Goal: Register for event/course

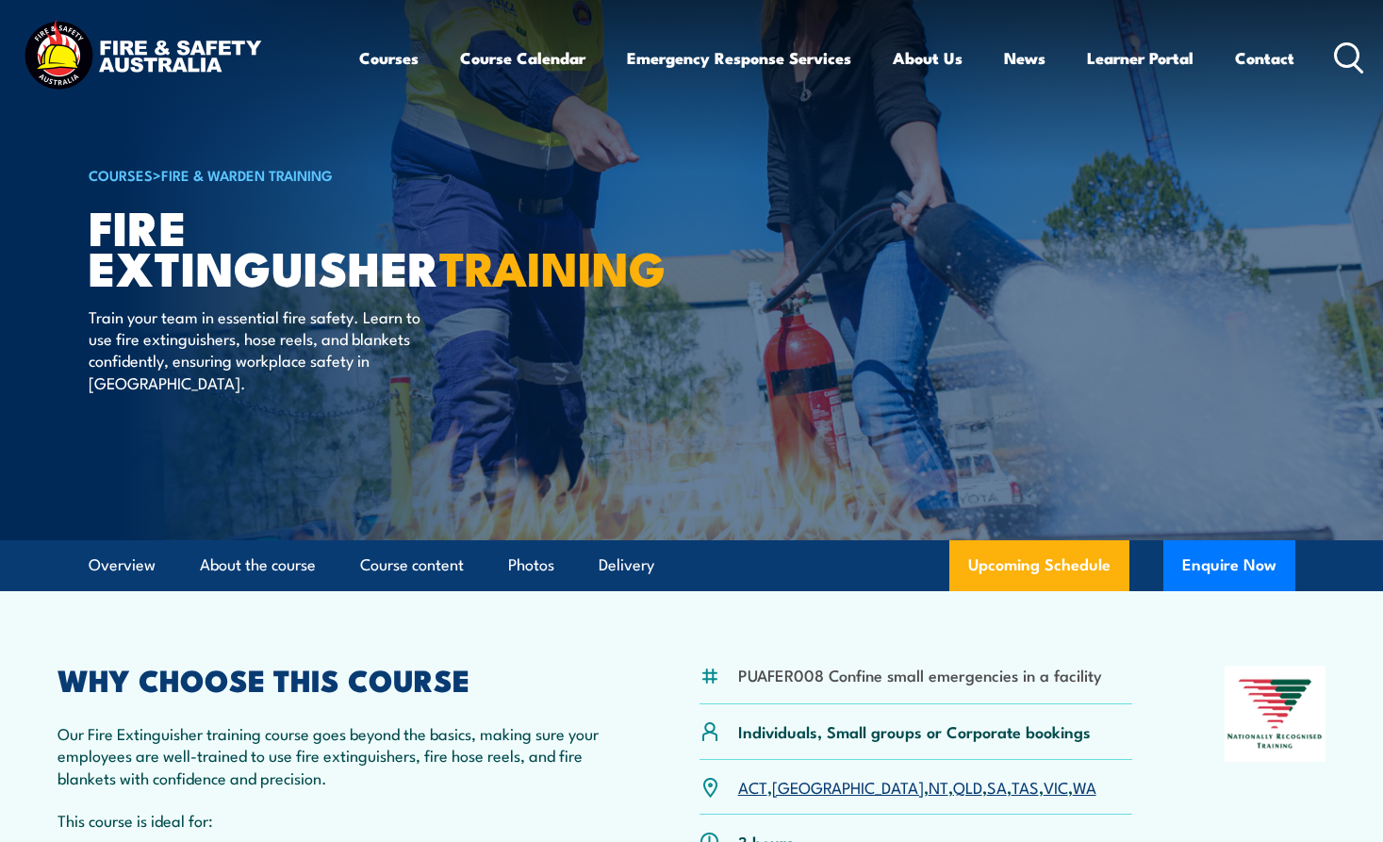
click at [1334, 58] on div "Courses Course Calendar Emergency Response Services Services Overview Emergency…" at bounding box center [862, 57] width 1006 height 81
click at [987, 786] on link "SA" at bounding box center [997, 786] width 20 height 23
click at [1346, 61] on icon at bounding box center [1349, 57] width 30 height 31
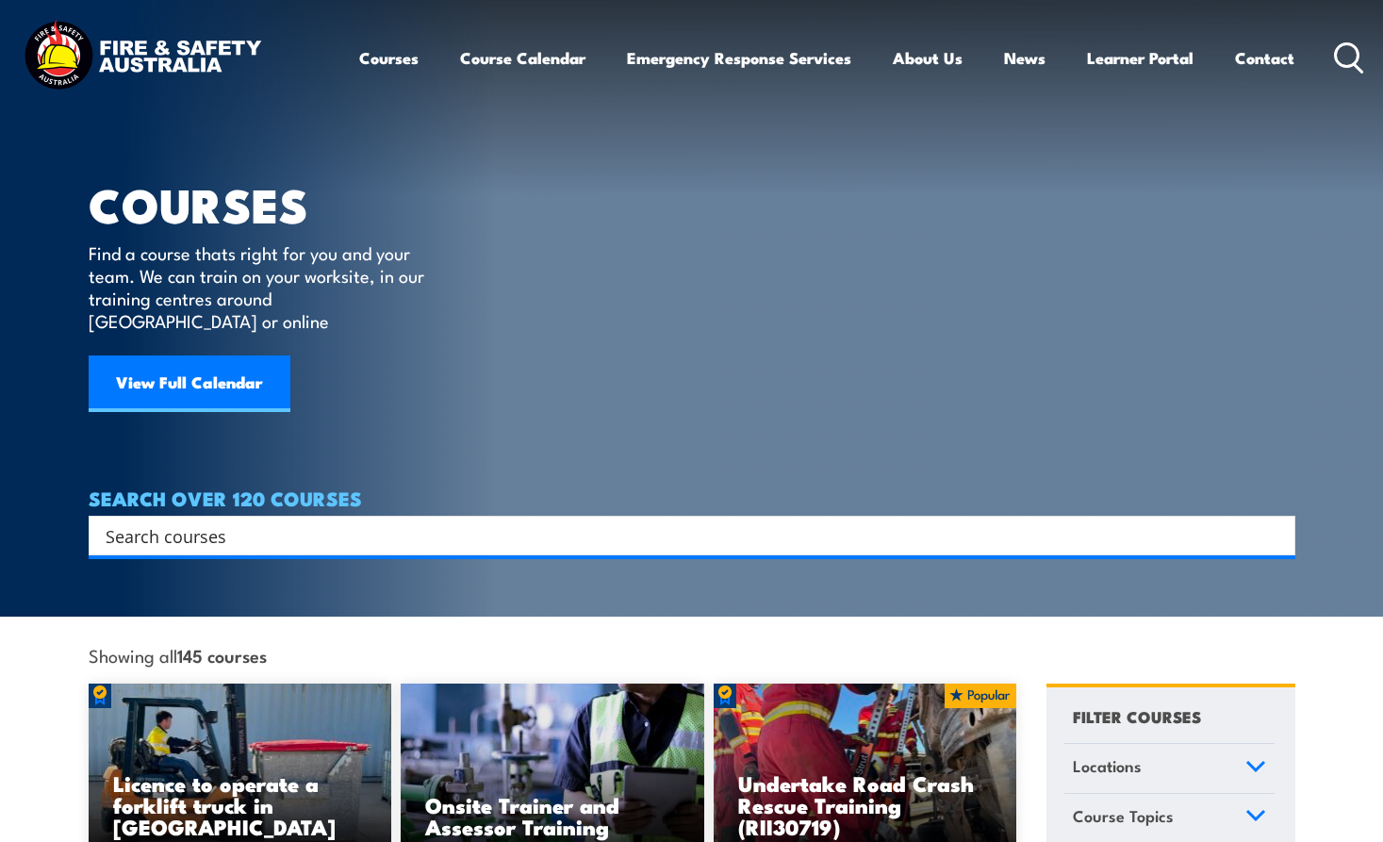
click at [308, 530] on div "Search" at bounding box center [692, 536] width 1207 height 40
click at [285, 521] on input "Search input" at bounding box center [680, 535] width 1149 height 28
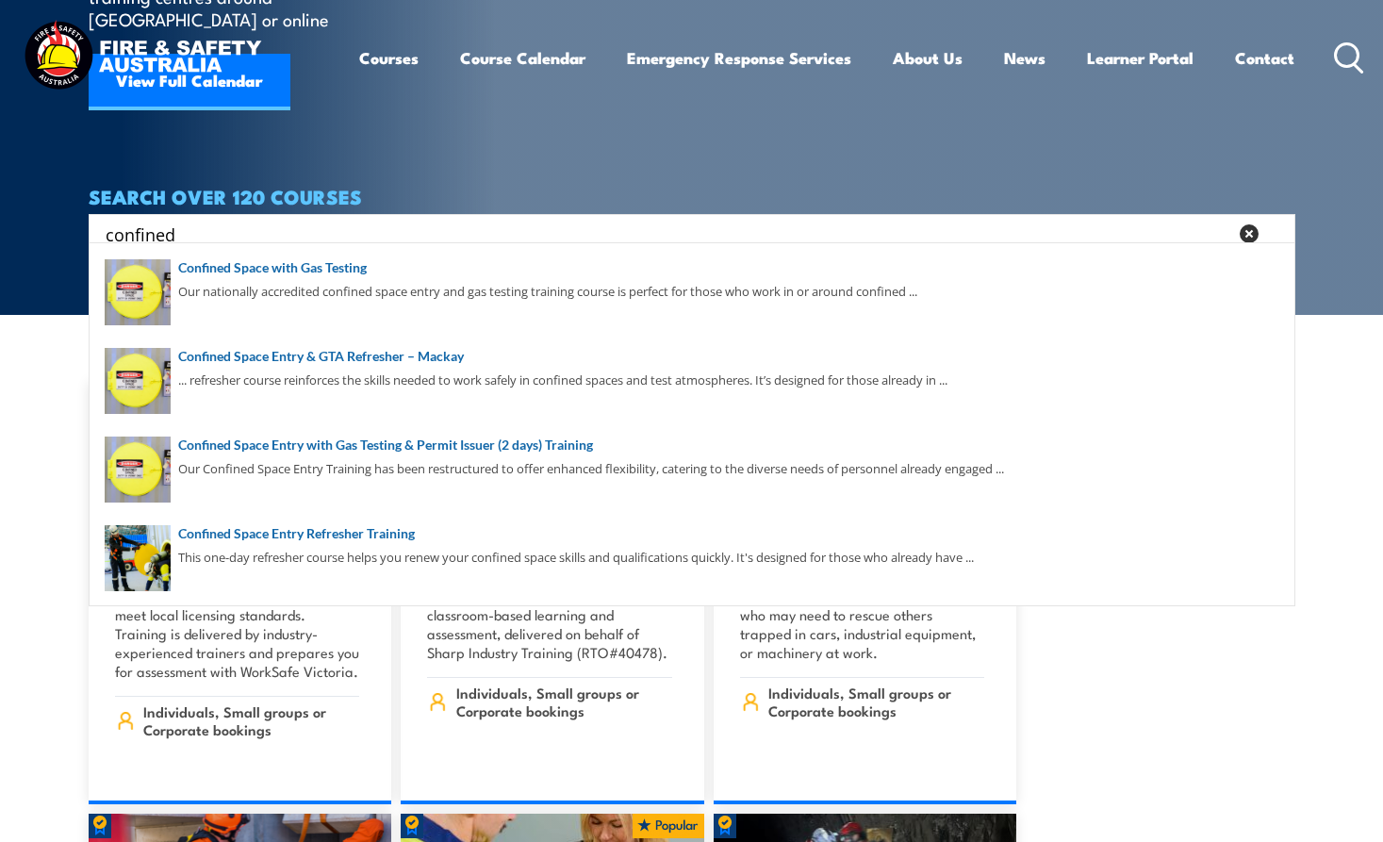
scroll to position [314, 0]
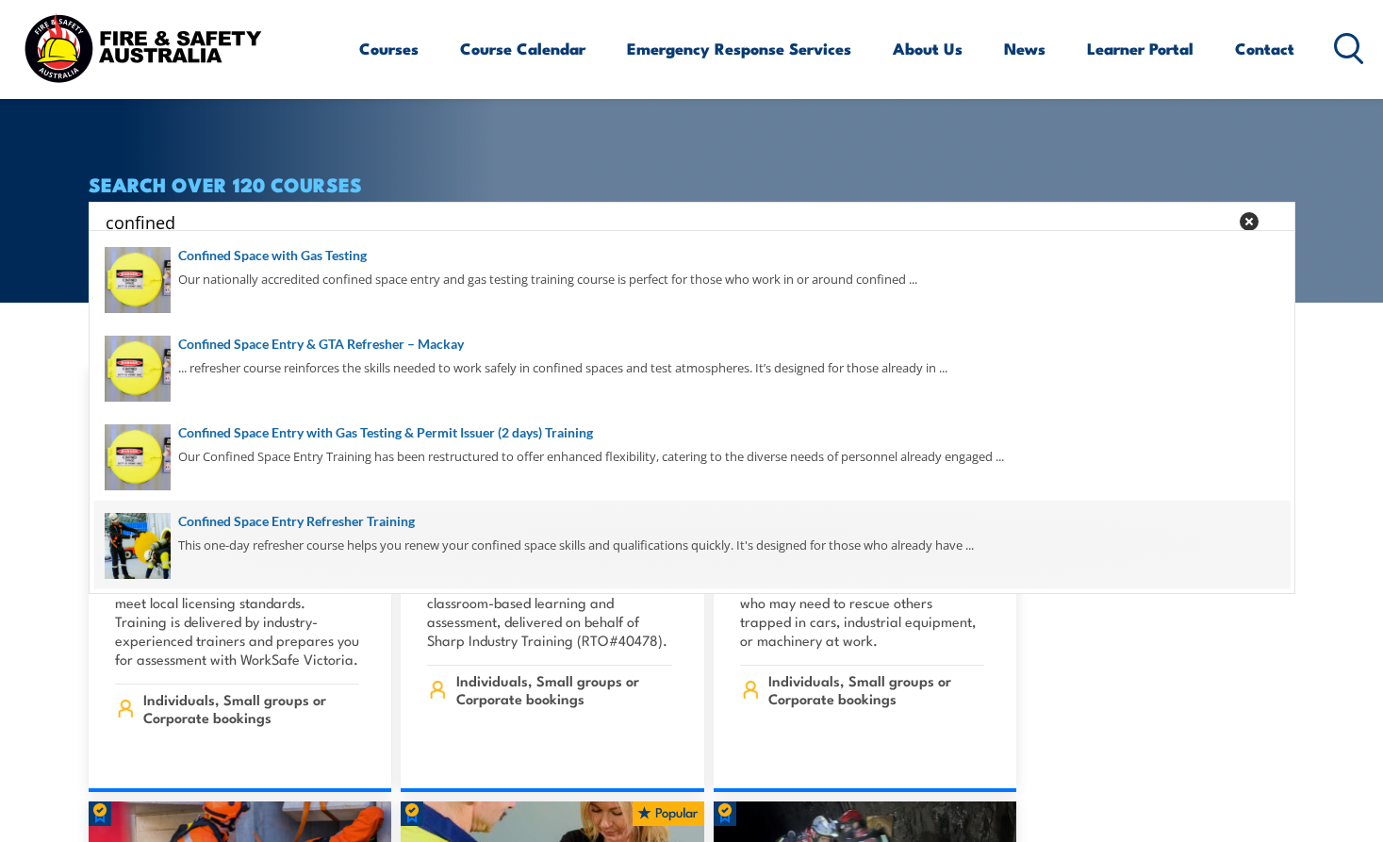
type input "confined"
click at [316, 522] on span at bounding box center [692, 545] width 1196 height 89
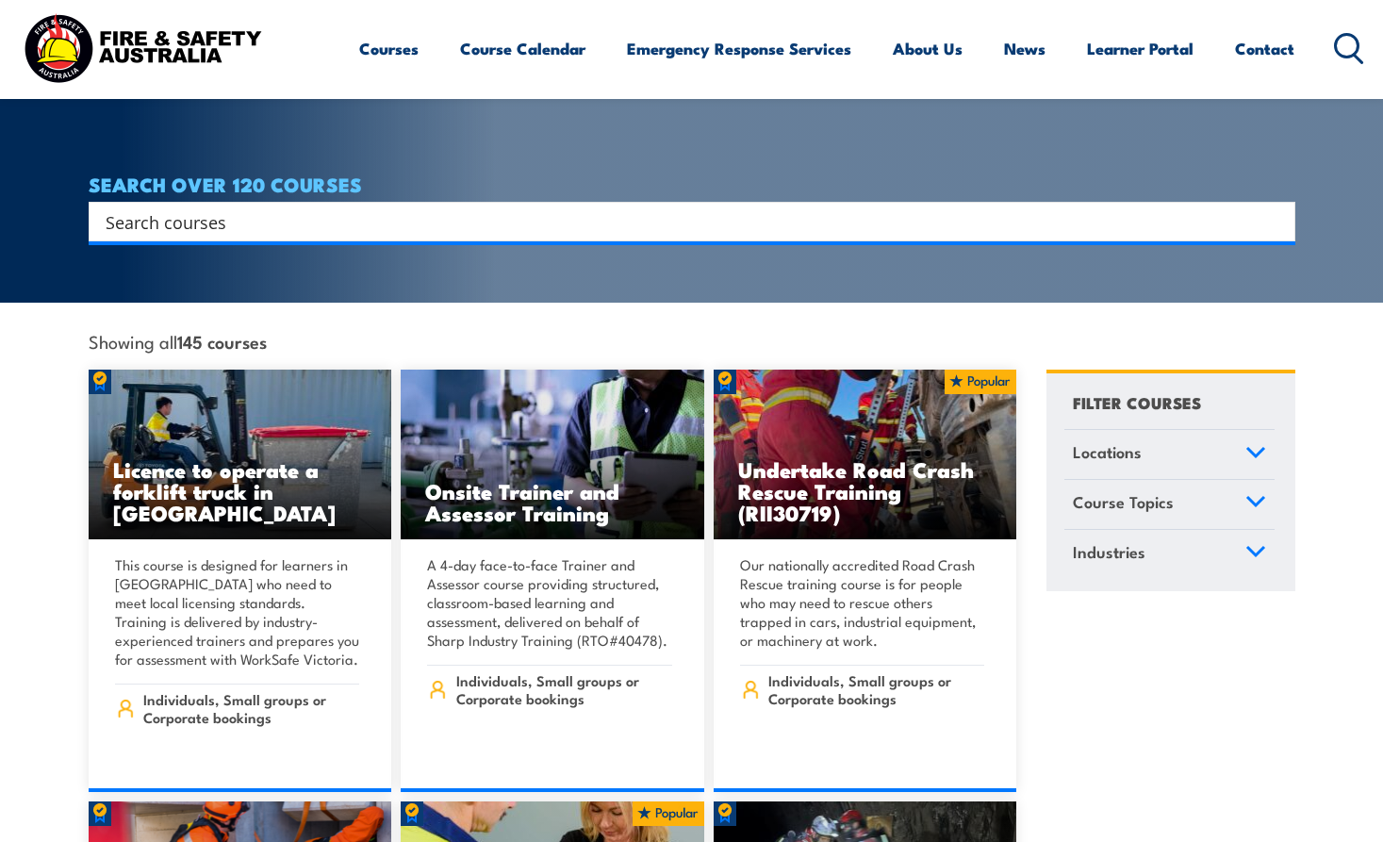
scroll to position [314, 0]
click at [1339, 49] on icon at bounding box center [1349, 48] width 30 height 31
click at [419, 202] on div "Search" at bounding box center [692, 222] width 1207 height 40
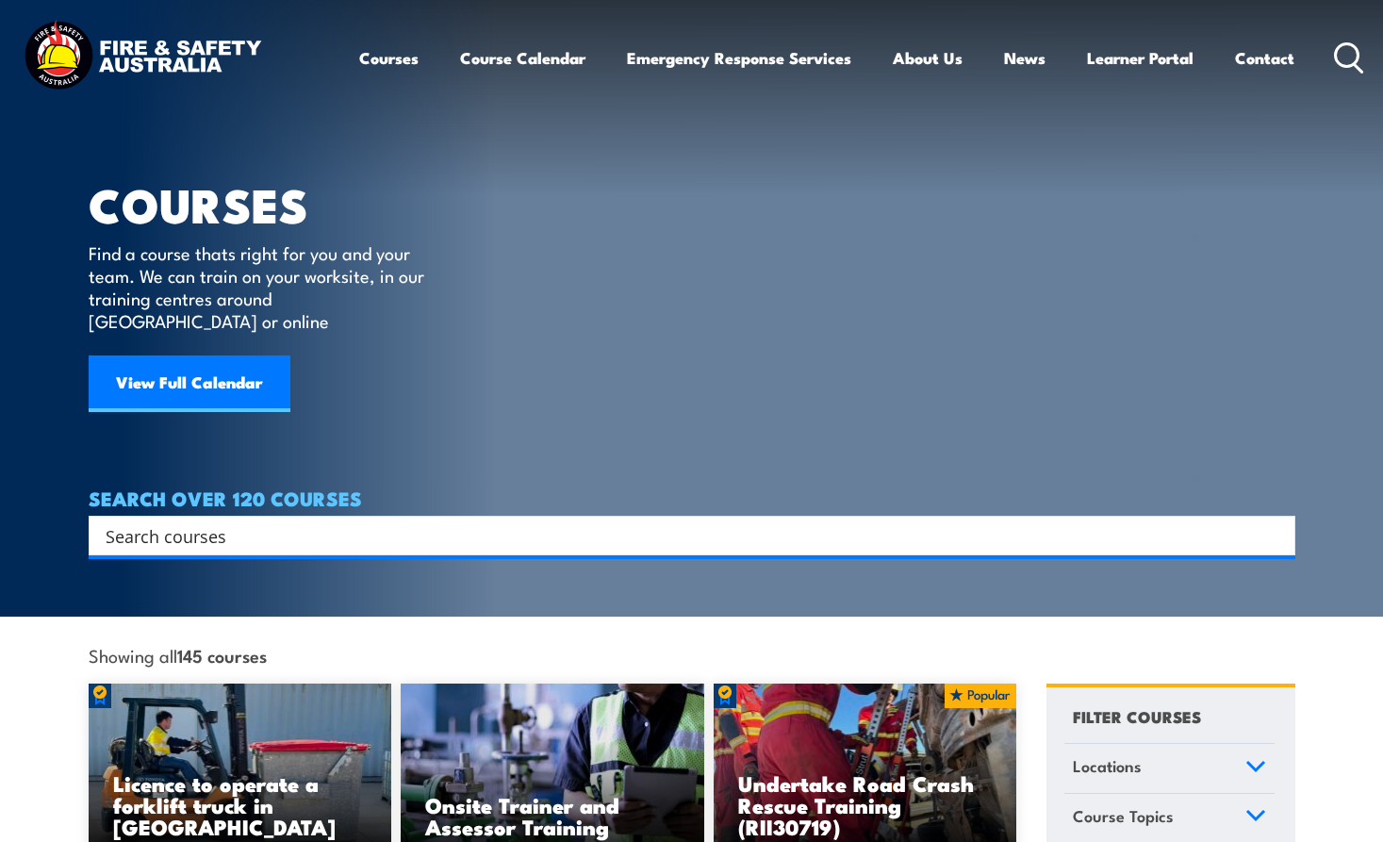
click at [135, 521] on input "Search input" at bounding box center [680, 535] width 1149 height 28
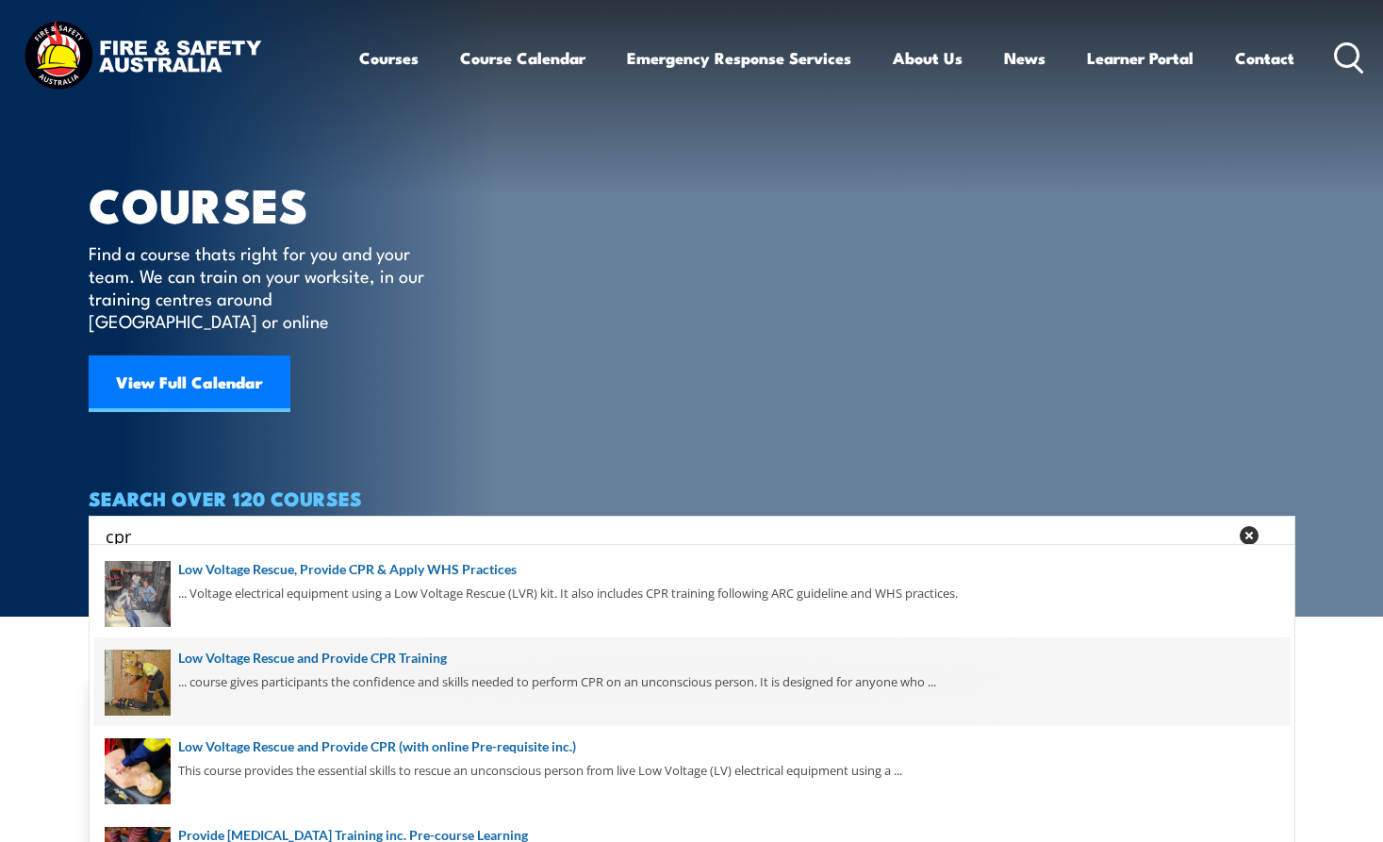
type input "cpr"
click at [240, 678] on span at bounding box center [692, 681] width 1196 height 89
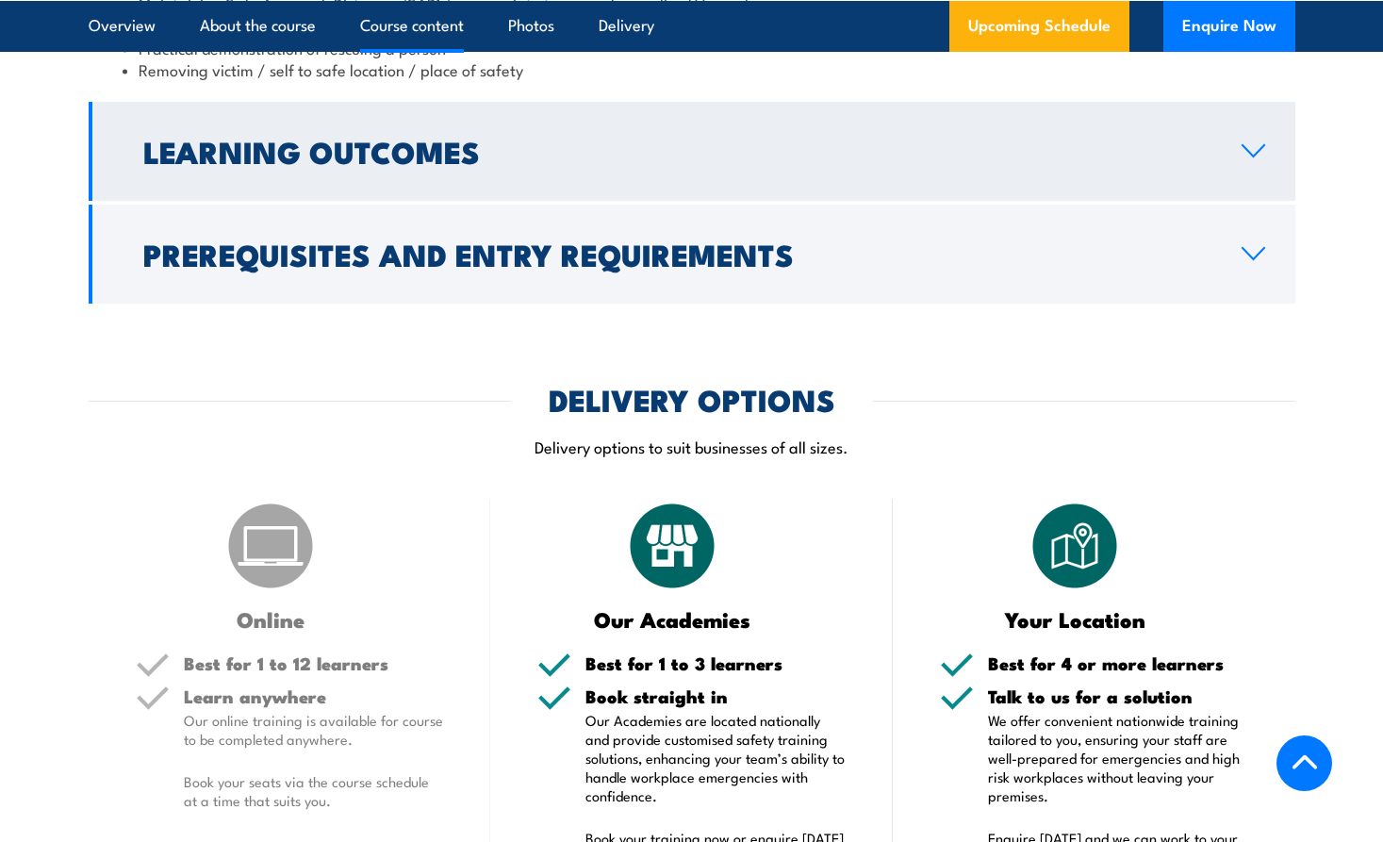
scroll to position [2200, 0]
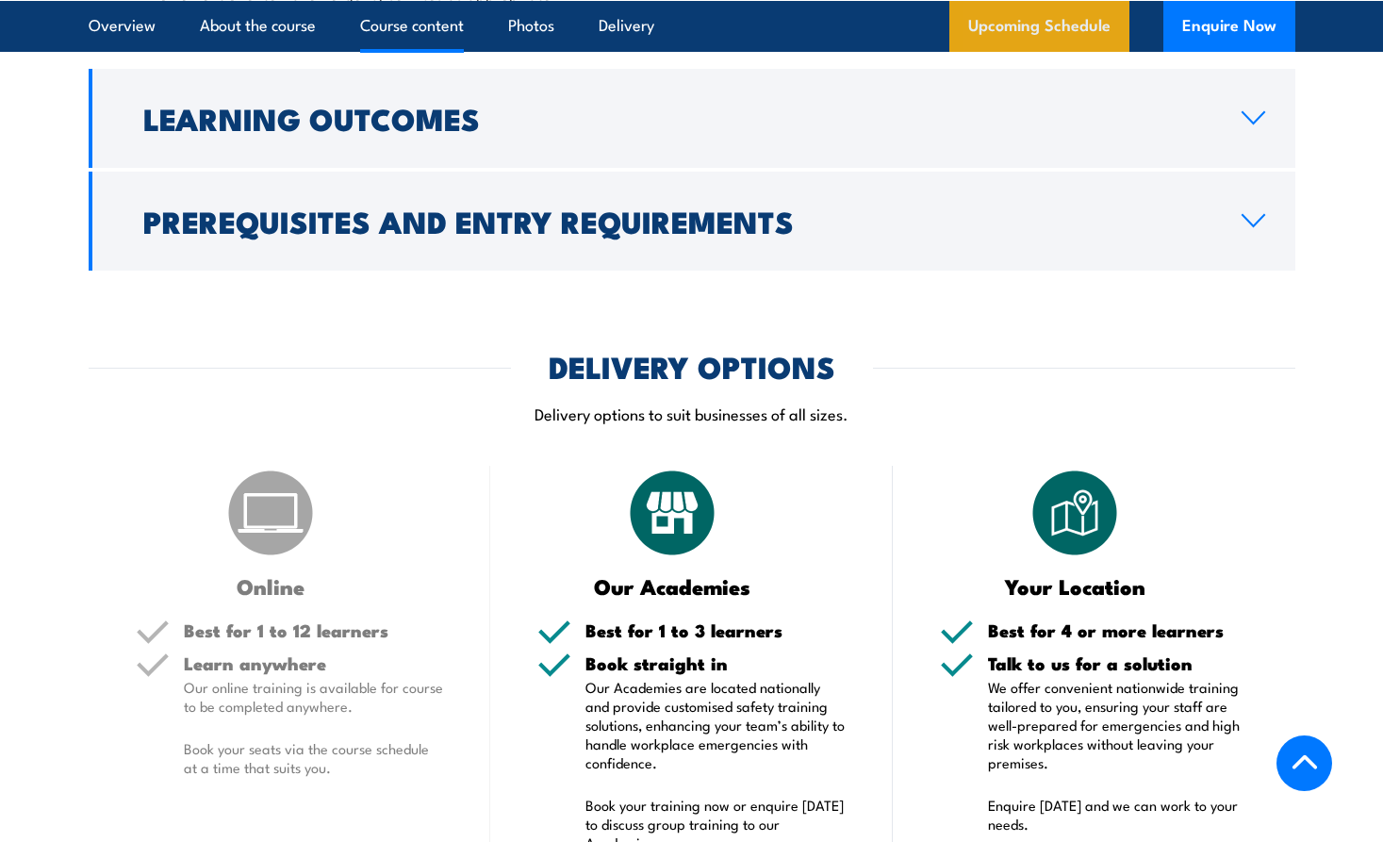
click at [1043, 11] on link "Upcoming Schedule" at bounding box center [1040, 25] width 180 height 51
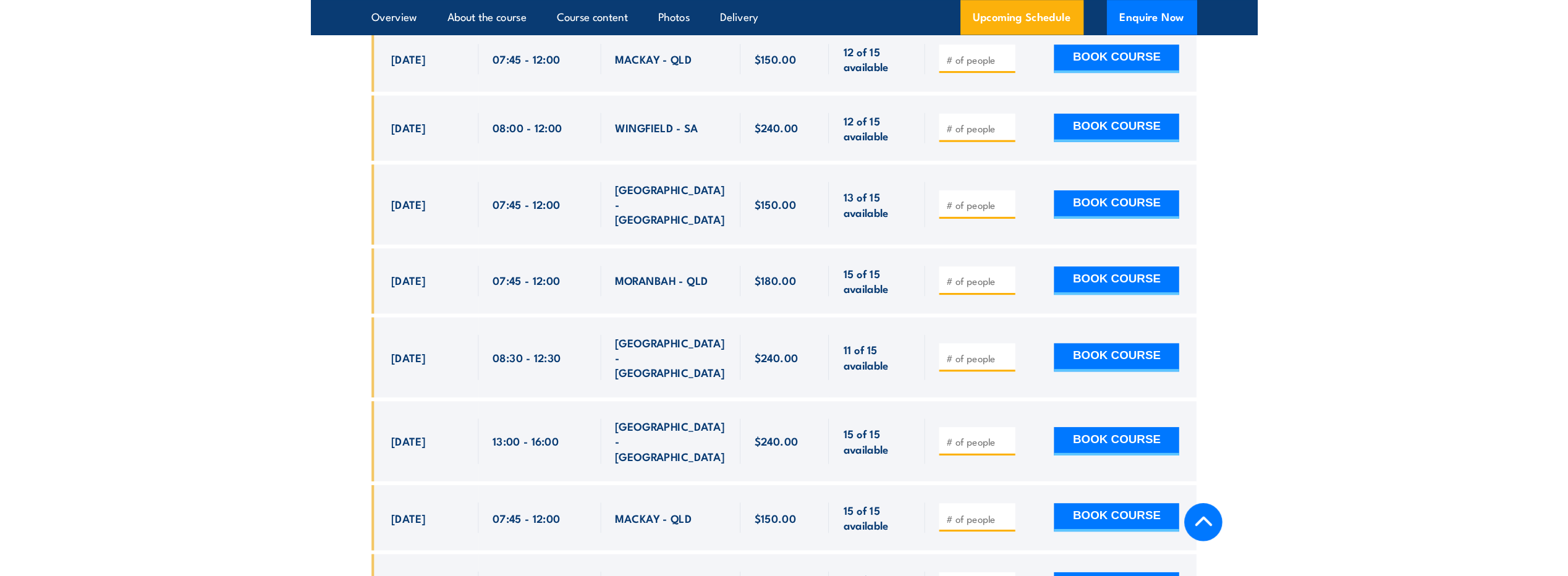
scroll to position [2474, 0]
